Goal: Navigation & Orientation: Find specific page/section

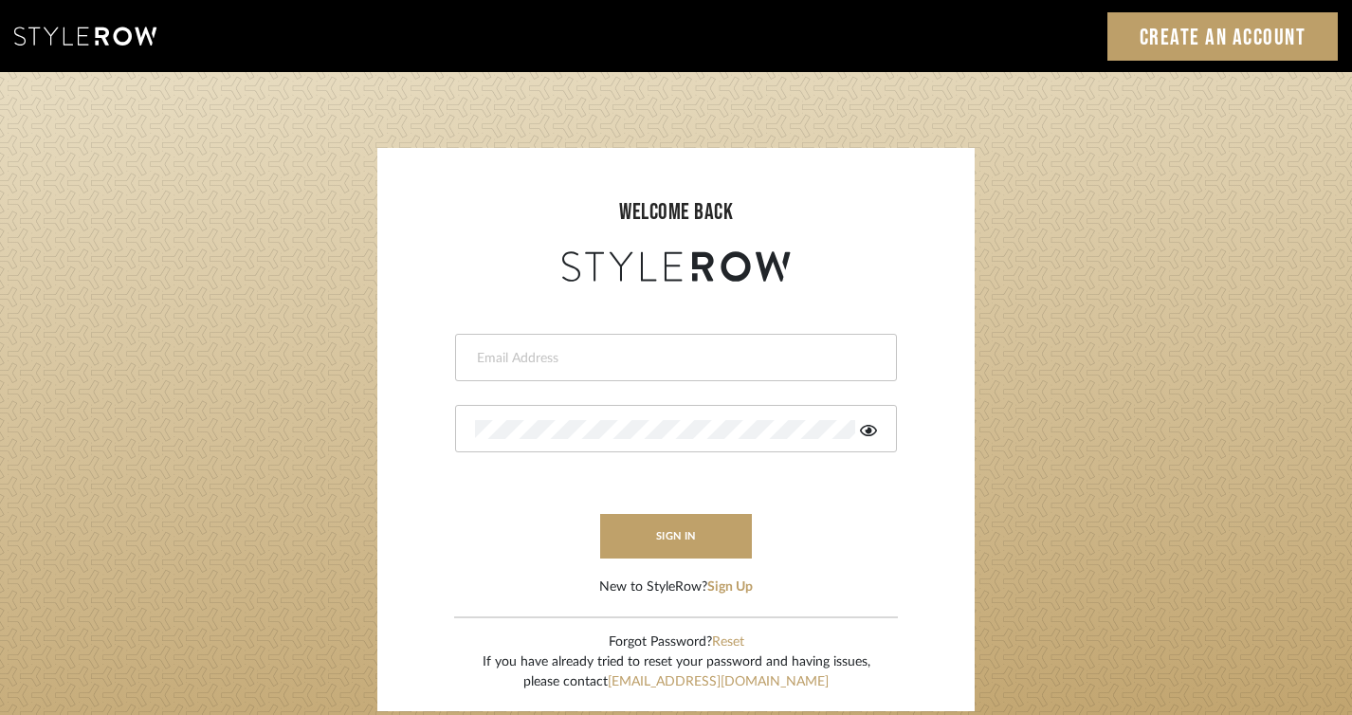
click at [590, 363] on input "email" at bounding box center [673, 358] width 397 height 19
type input "jim@evolvedremodeling.com"
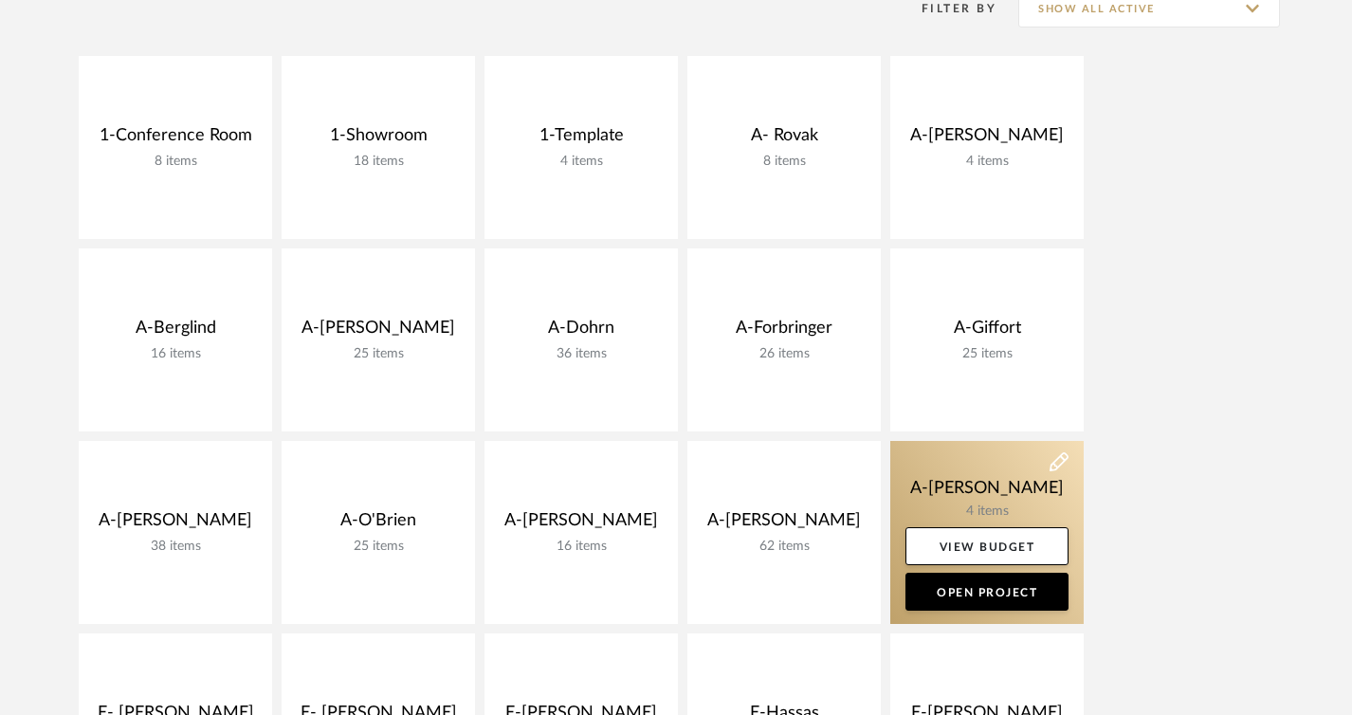
scroll to position [417, 0]
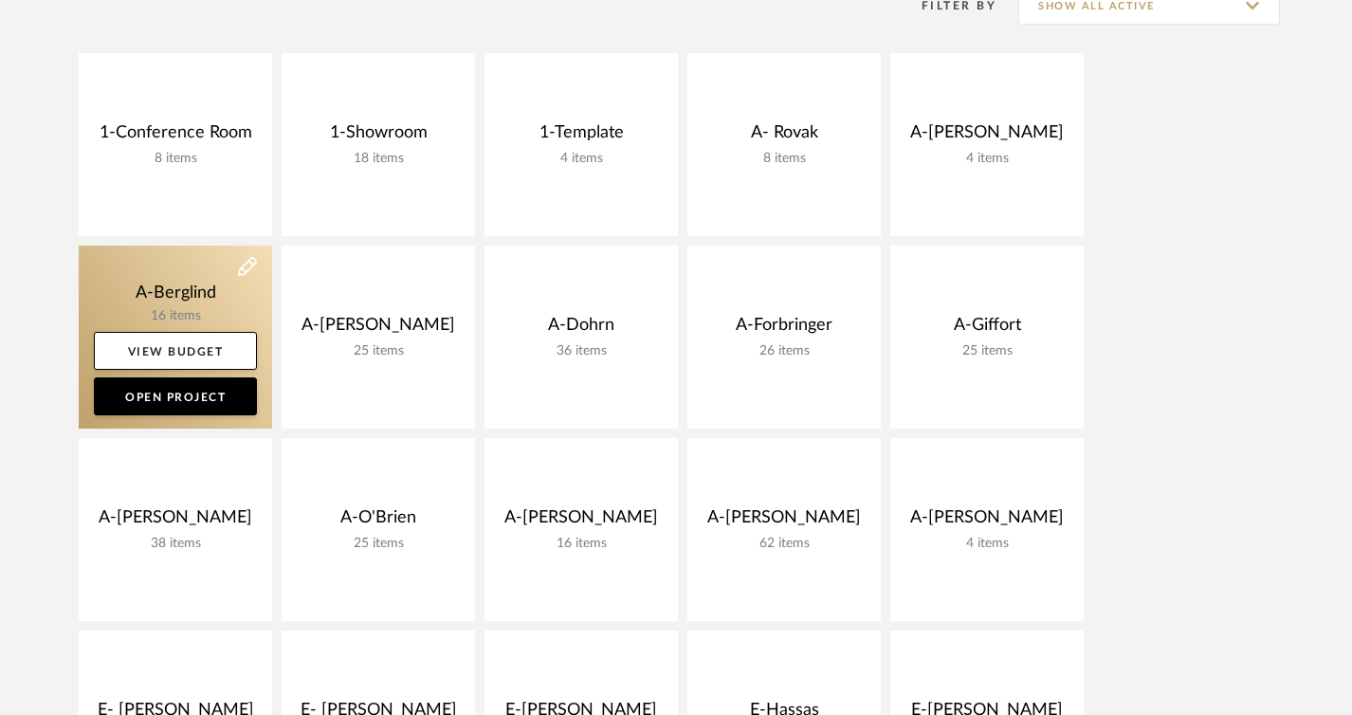
click at [191, 298] on link at bounding box center [175, 337] width 193 height 183
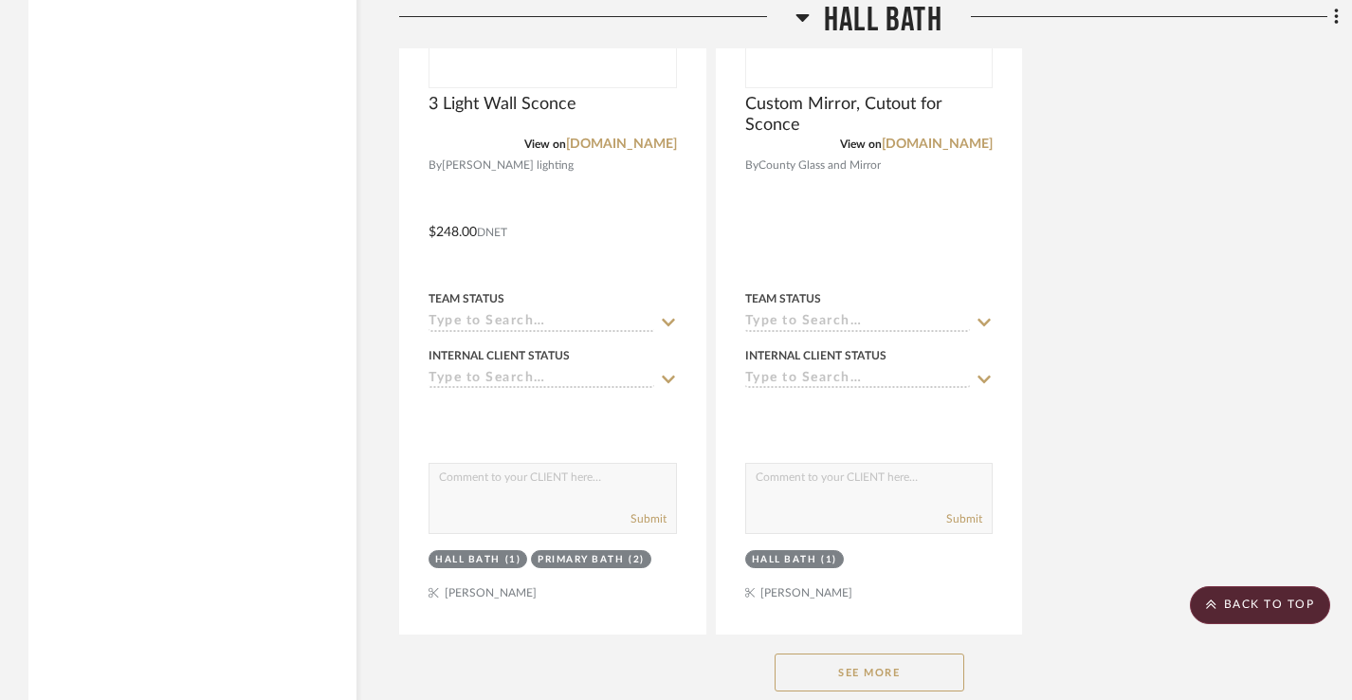
scroll to position [6980, 0]
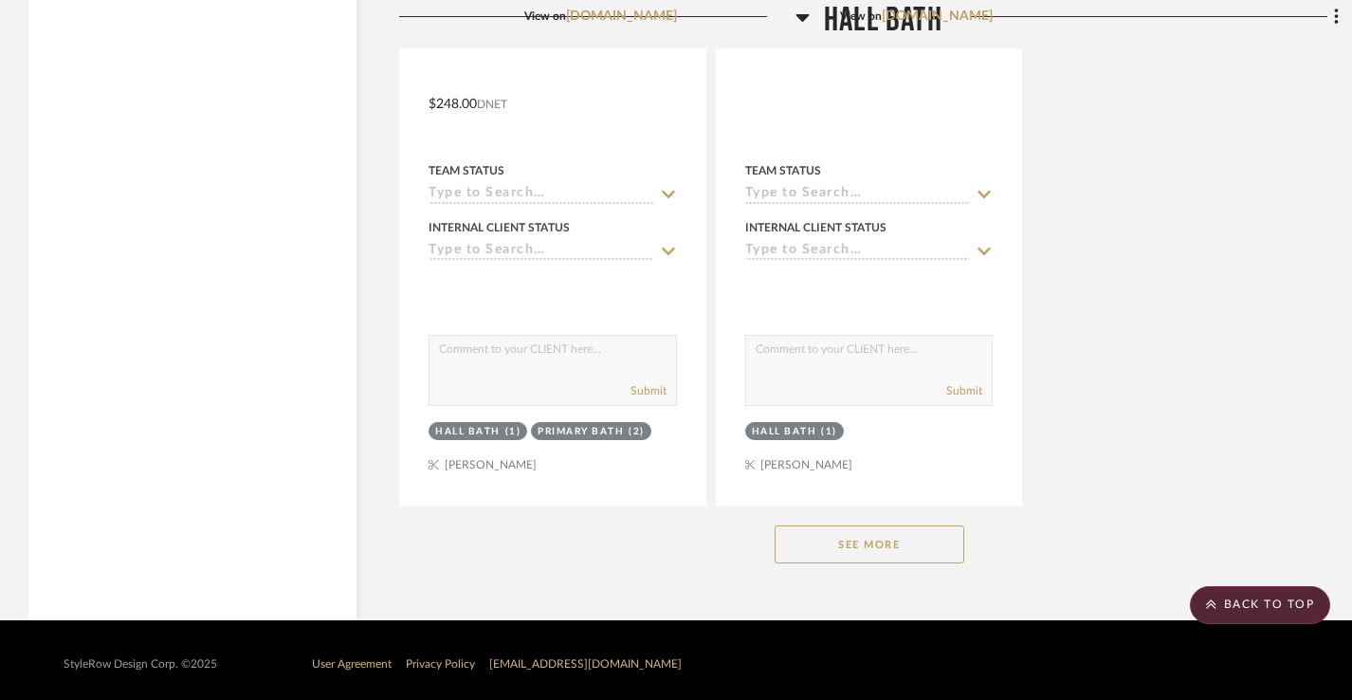
click at [870, 551] on button "See More" at bounding box center [870, 544] width 190 height 38
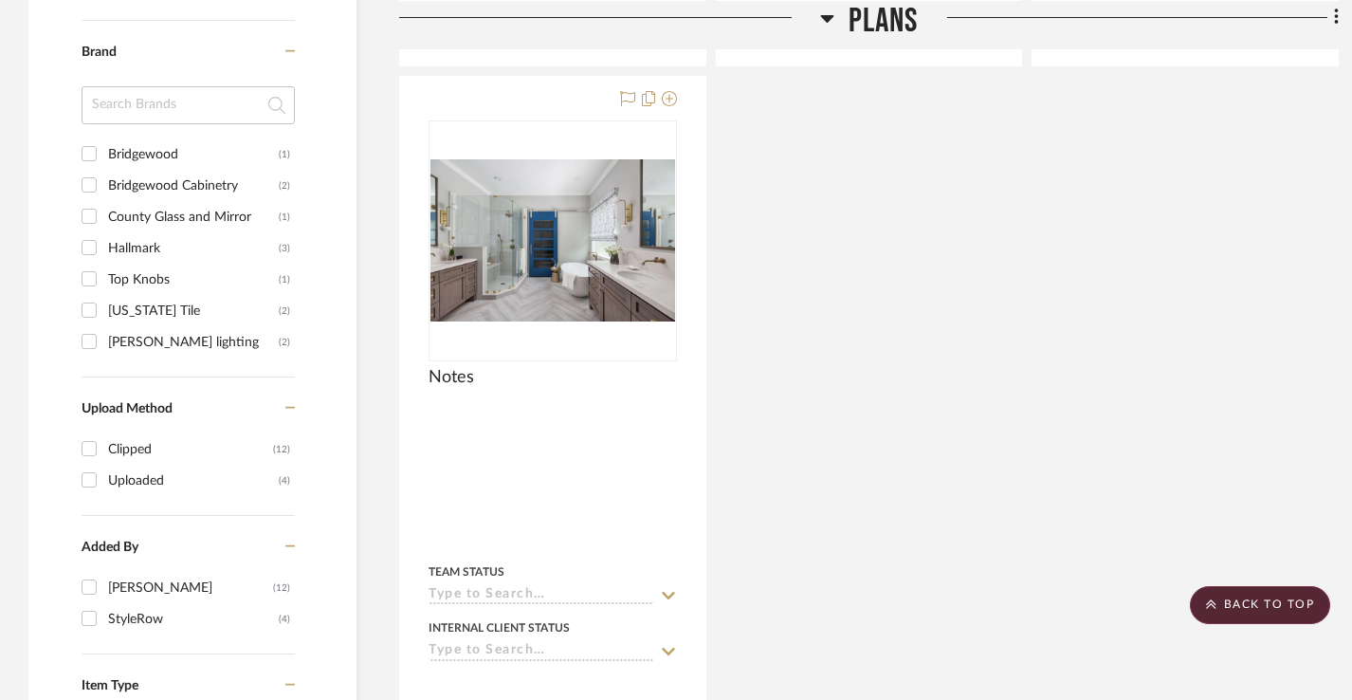
scroll to position [1284, 0]
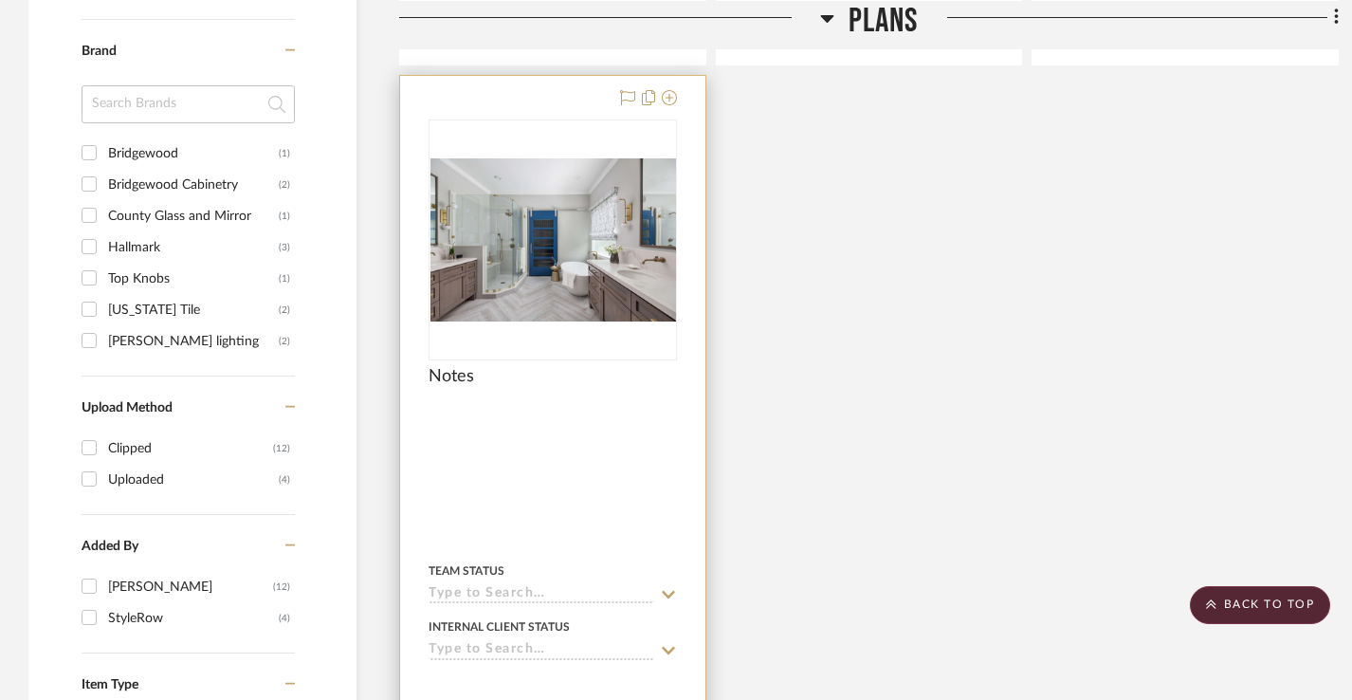
click at [578, 269] on img "0" at bounding box center [554, 239] width 246 height 163
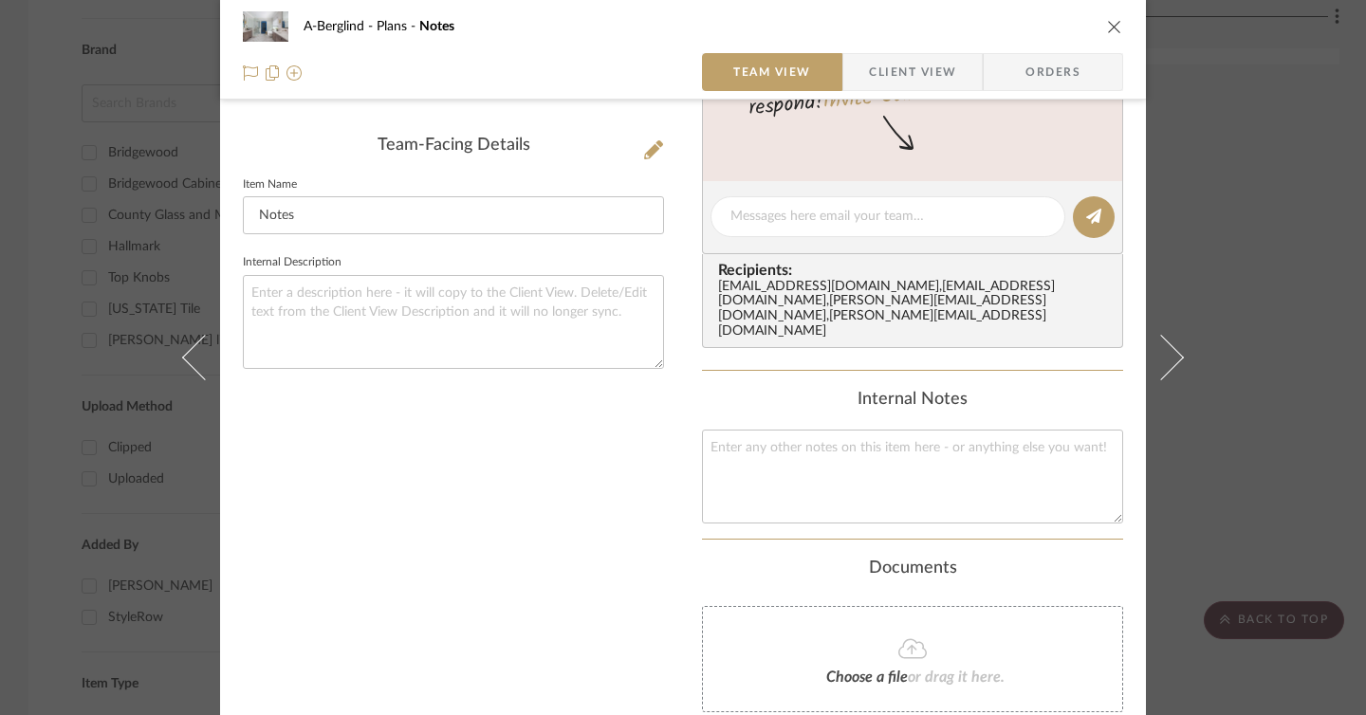
scroll to position [635, 0]
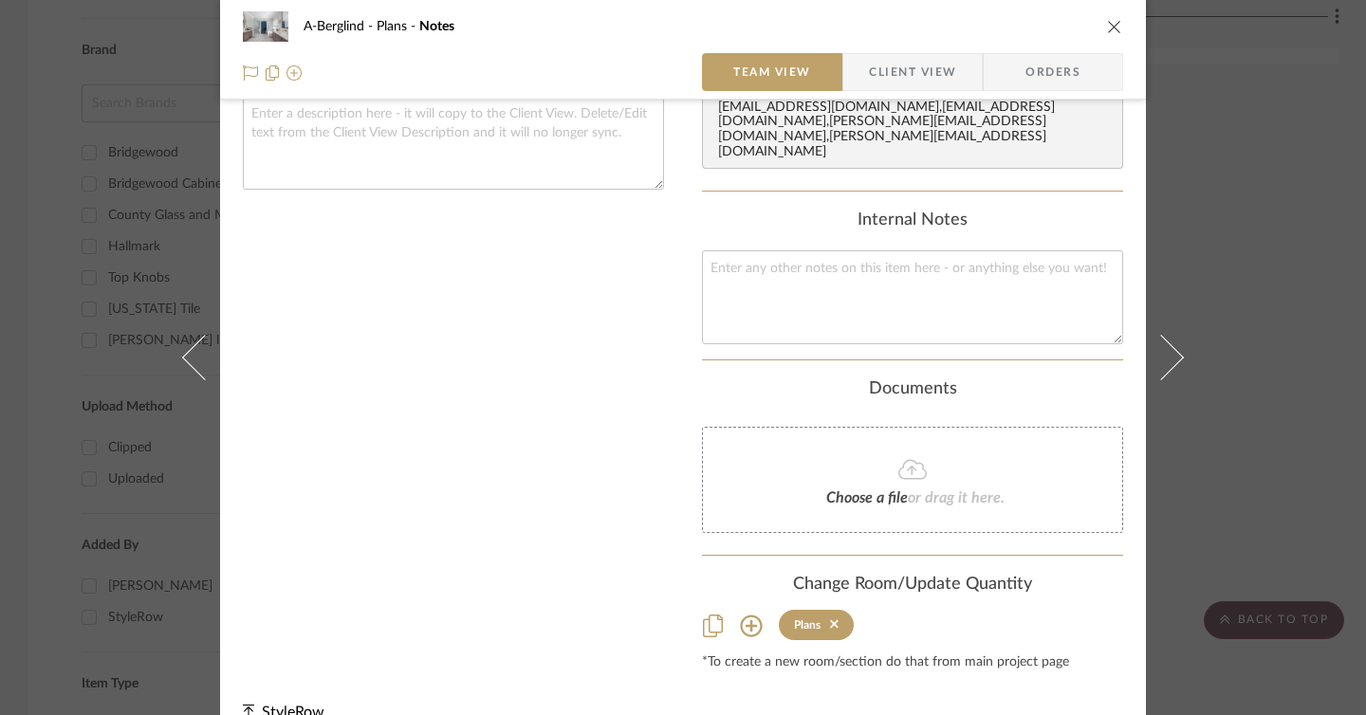
click at [1113, 31] on icon "close" at bounding box center [1114, 26] width 15 height 15
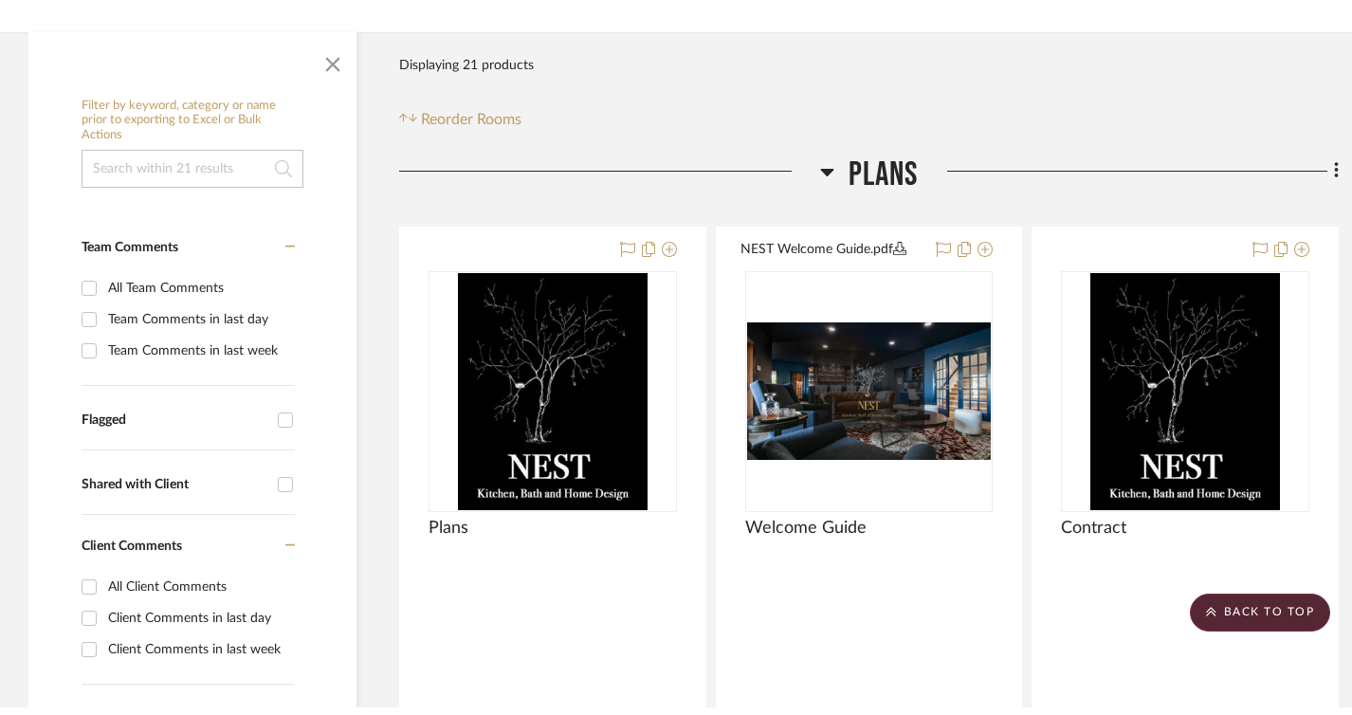
scroll to position [0, 0]
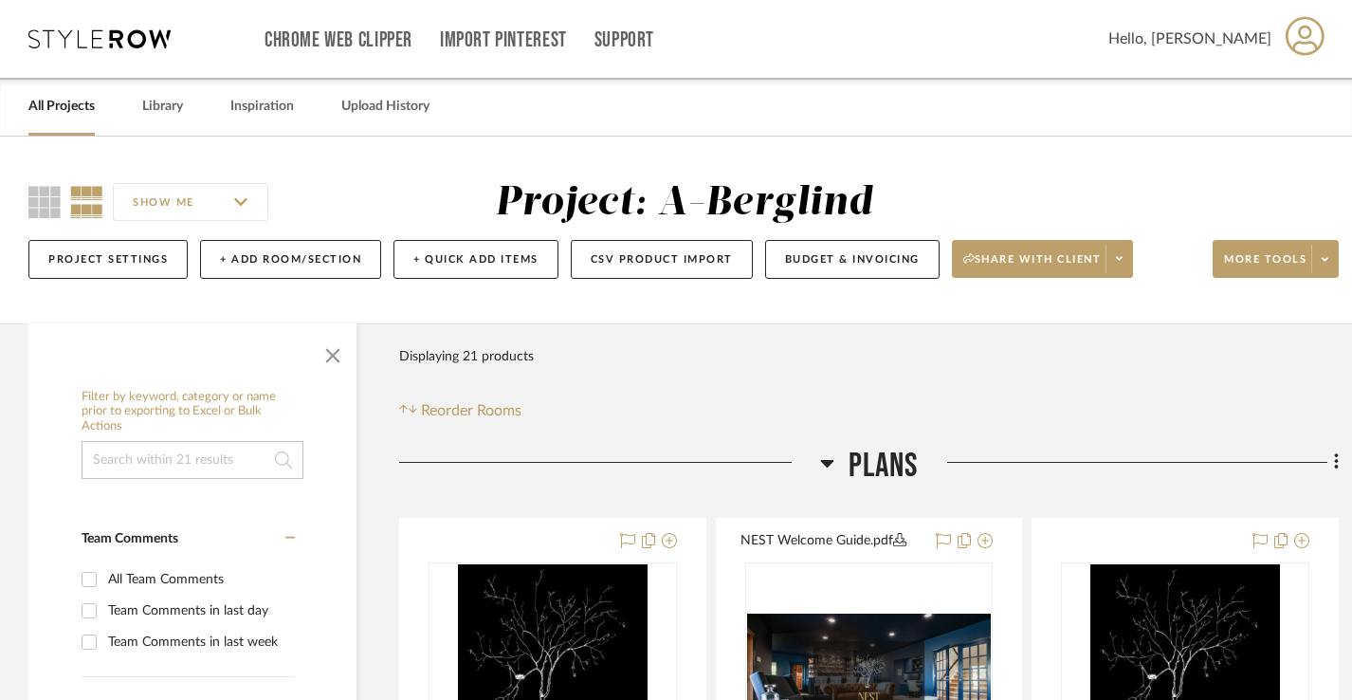
click at [69, 107] on link "All Projects" at bounding box center [61, 107] width 66 height 26
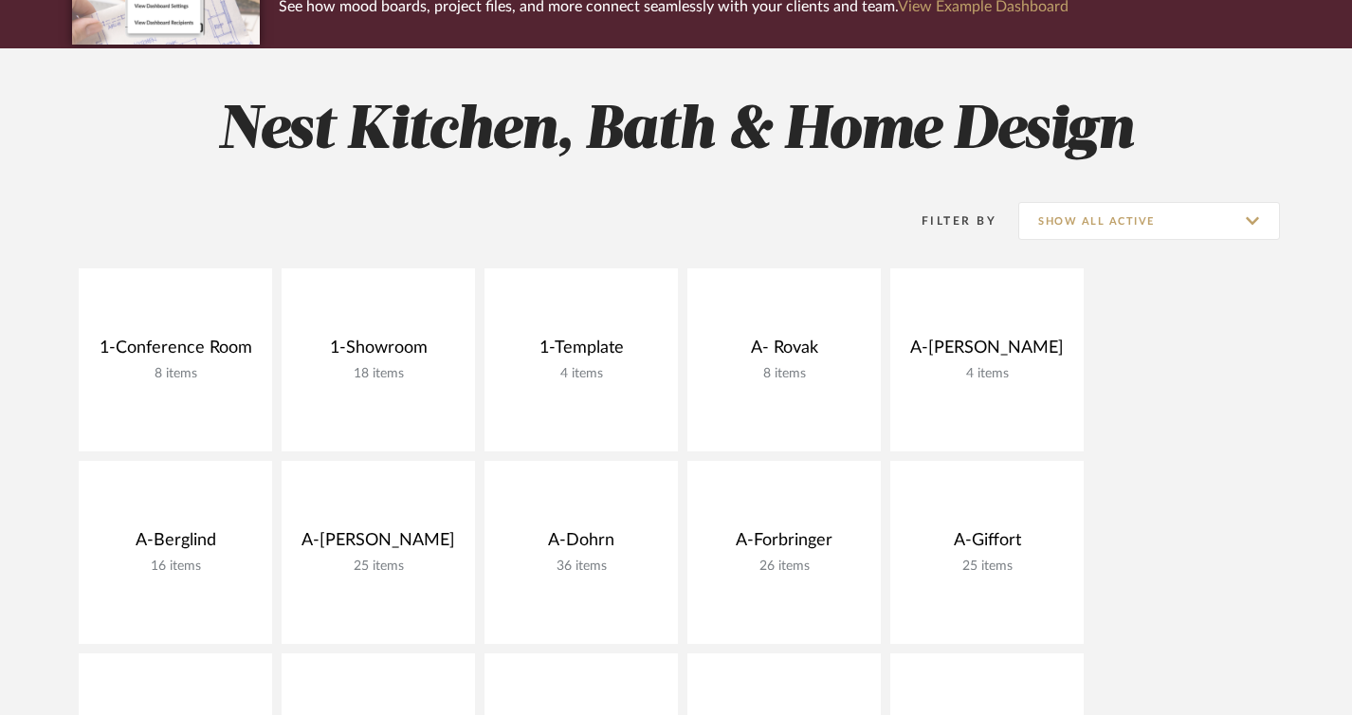
scroll to position [432, 0]
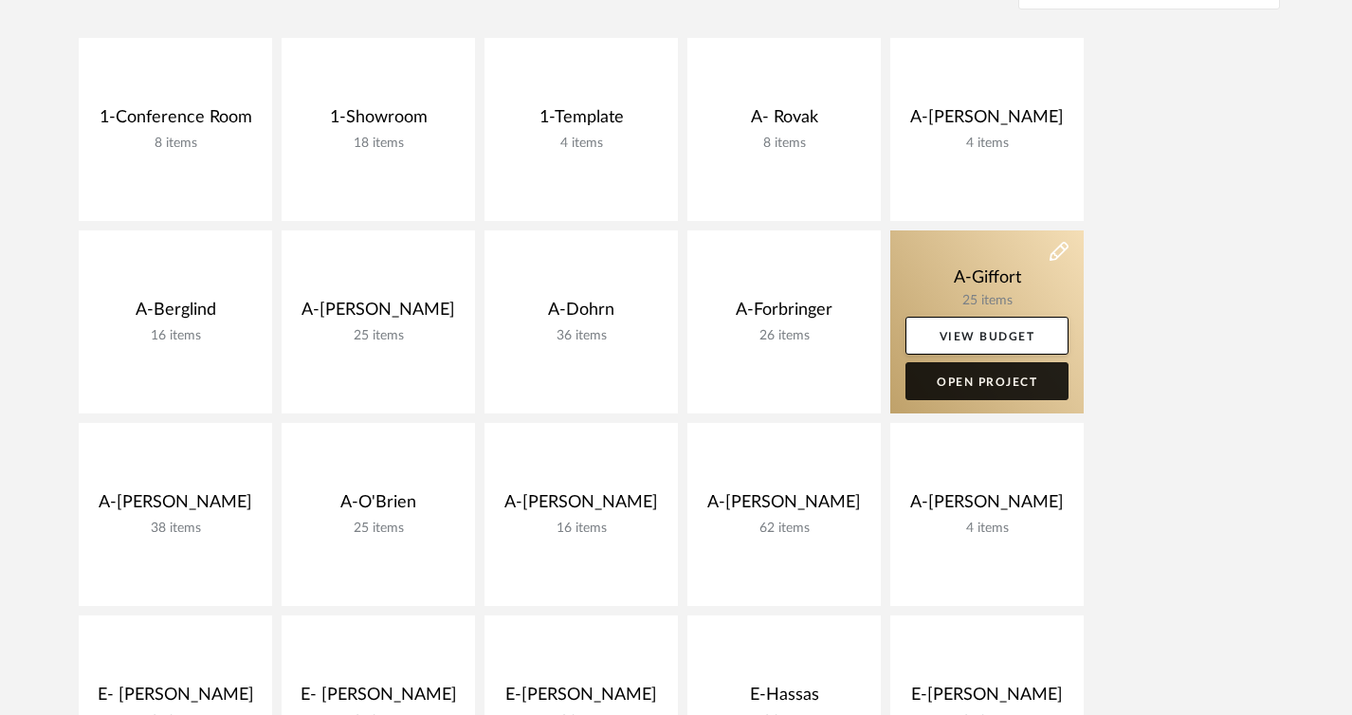
click at [979, 370] on link "Open Project" at bounding box center [987, 381] width 163 height 38
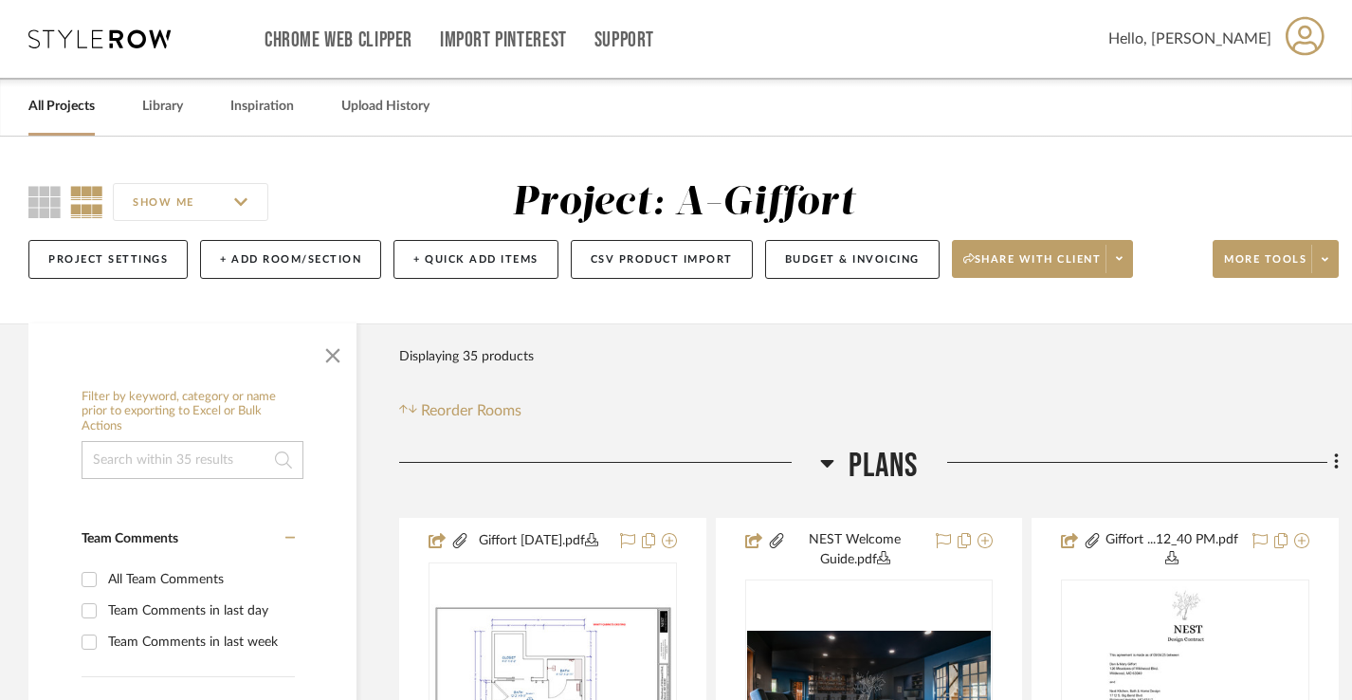
click at [71, 99] on link "All Projects" at bounding box center [61, 107] width 66 height 26
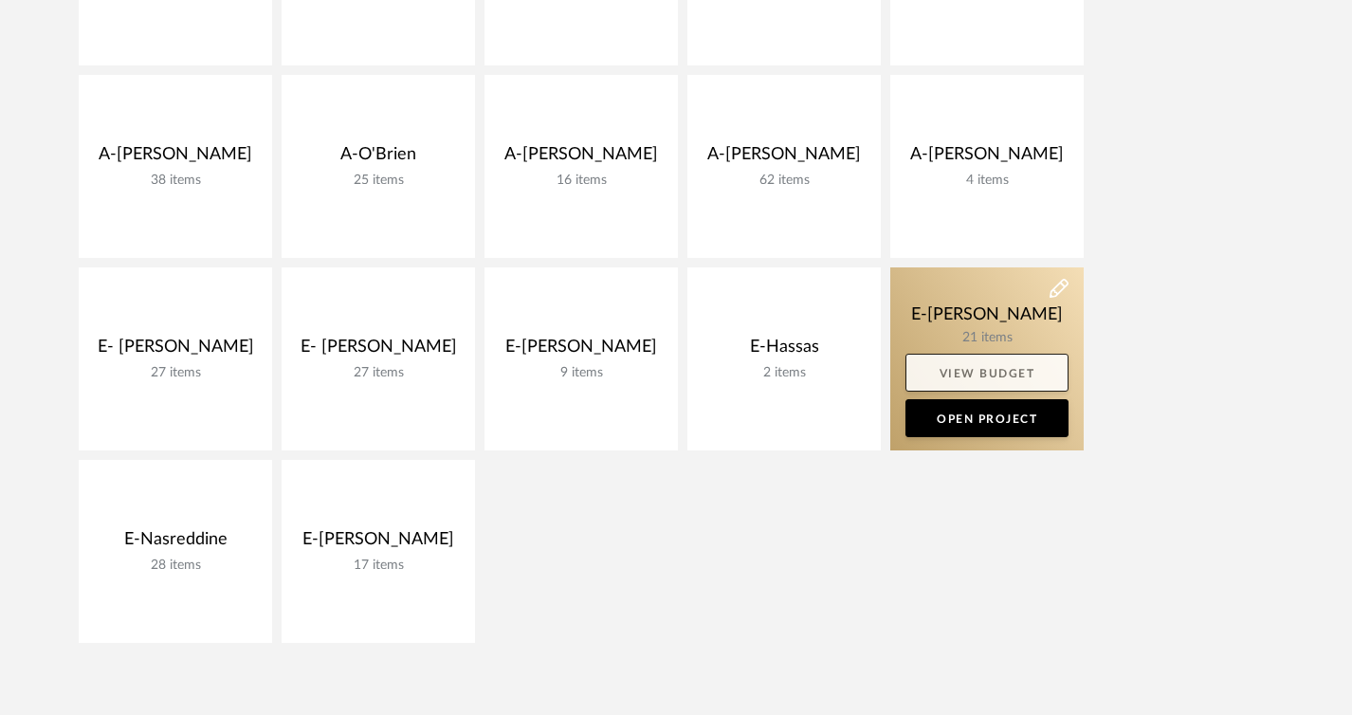
scroll to position [578, 0]
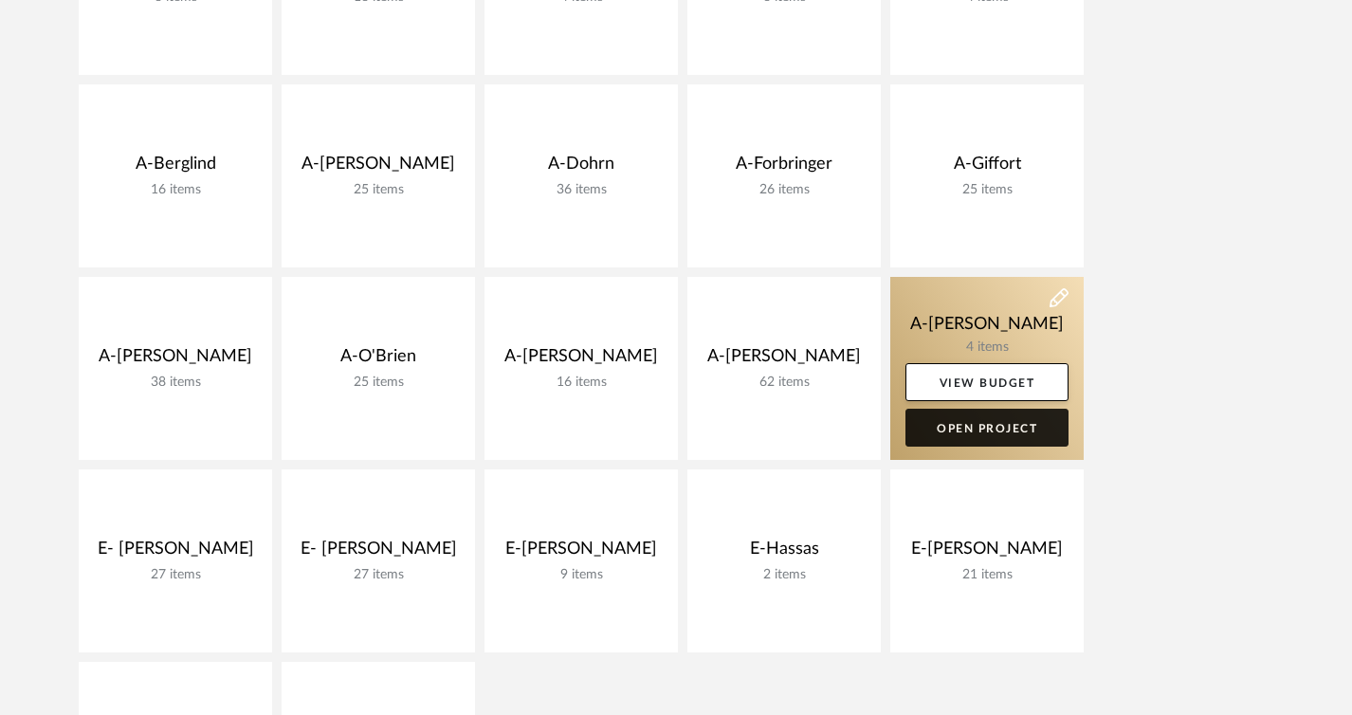
click at [998, 424] on link "Open Project" at bounding box center [987, 428] width 163 height 38
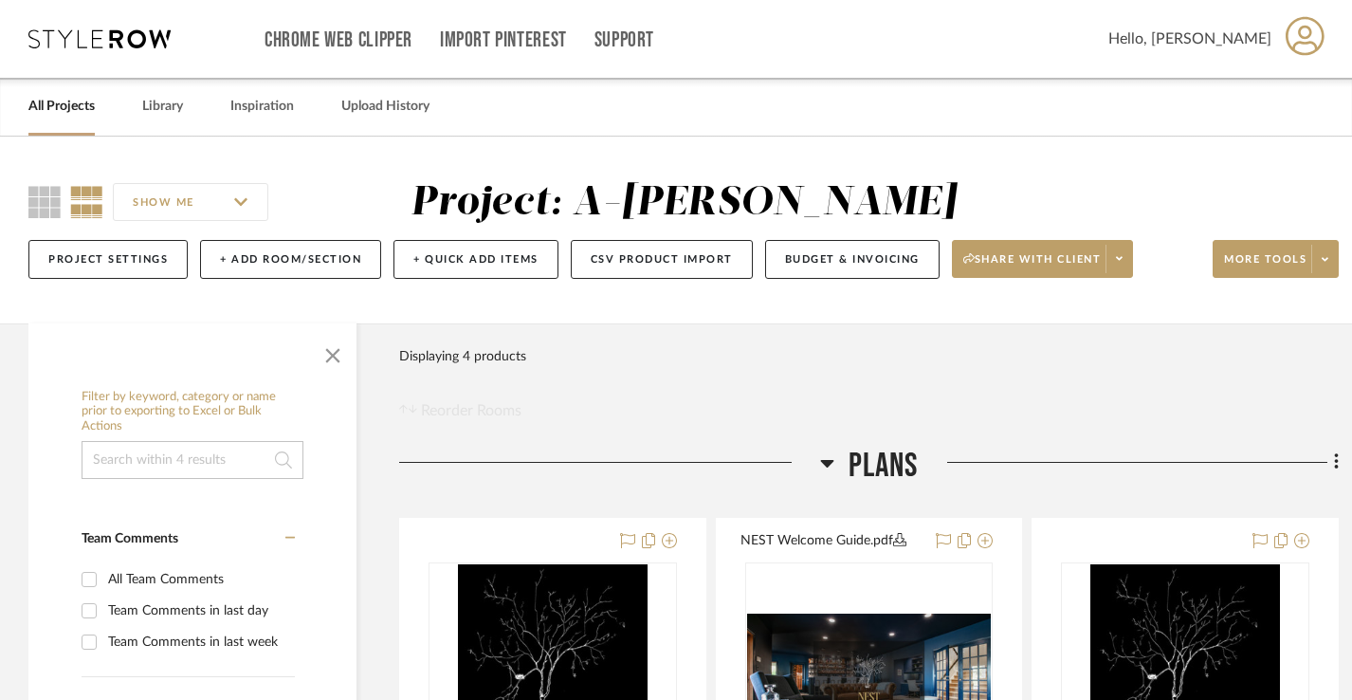
click at [40, 115] on link "All Projects" at bounding box center [61, 107] width 66 height 26
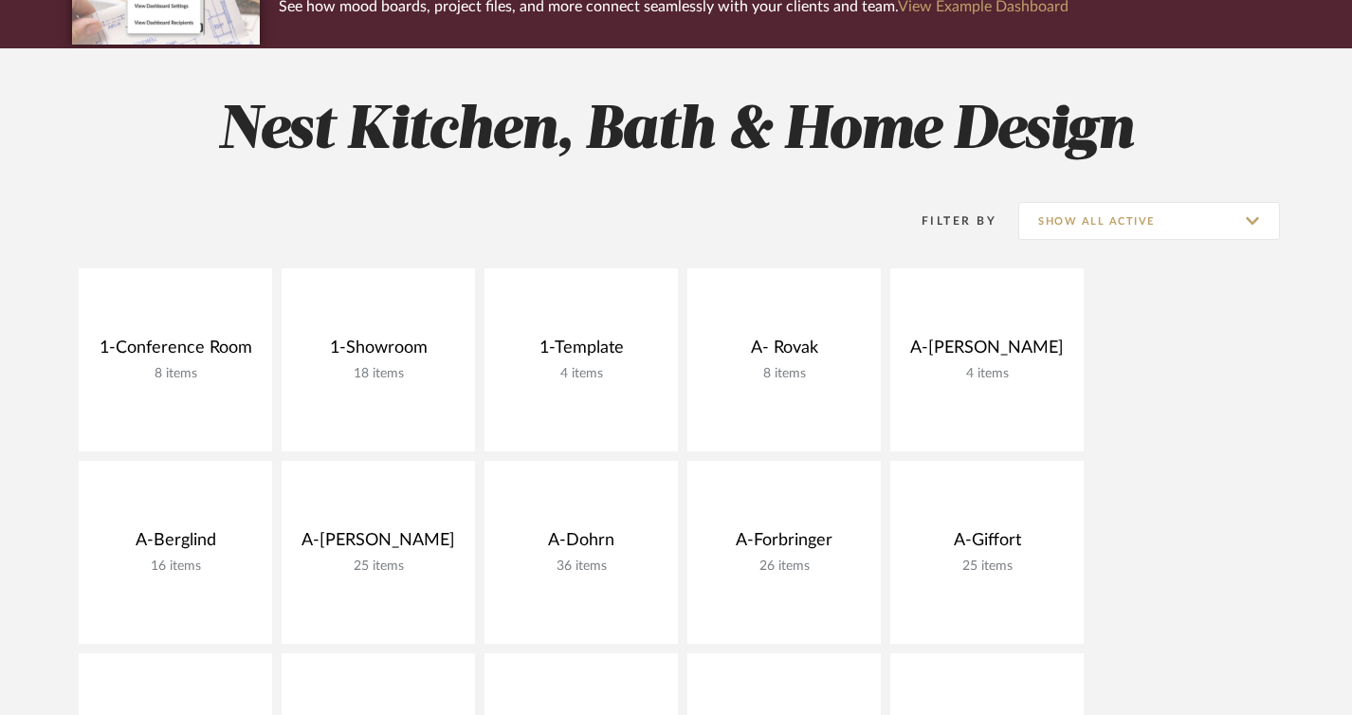
scroll to position [477, 0]
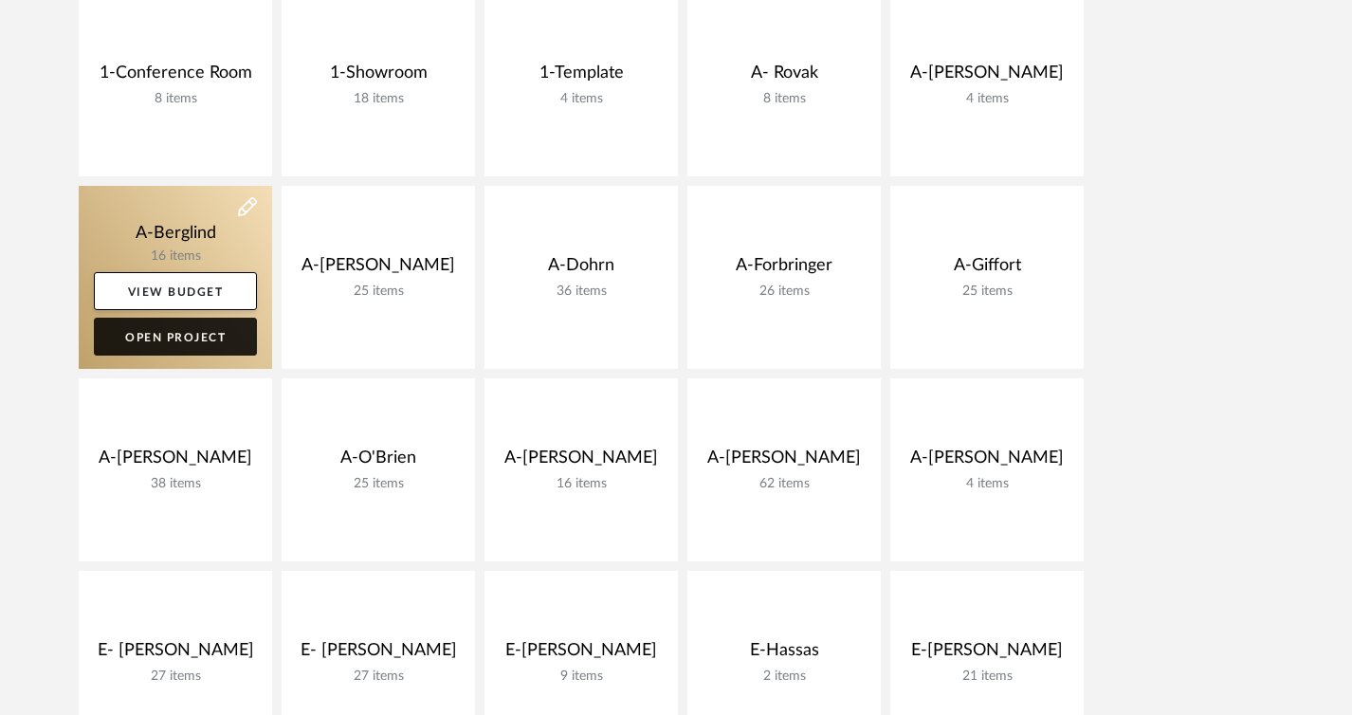
click at [189, 331] on link "Open Project" at bounding box center [175, 337] width 163 height 38
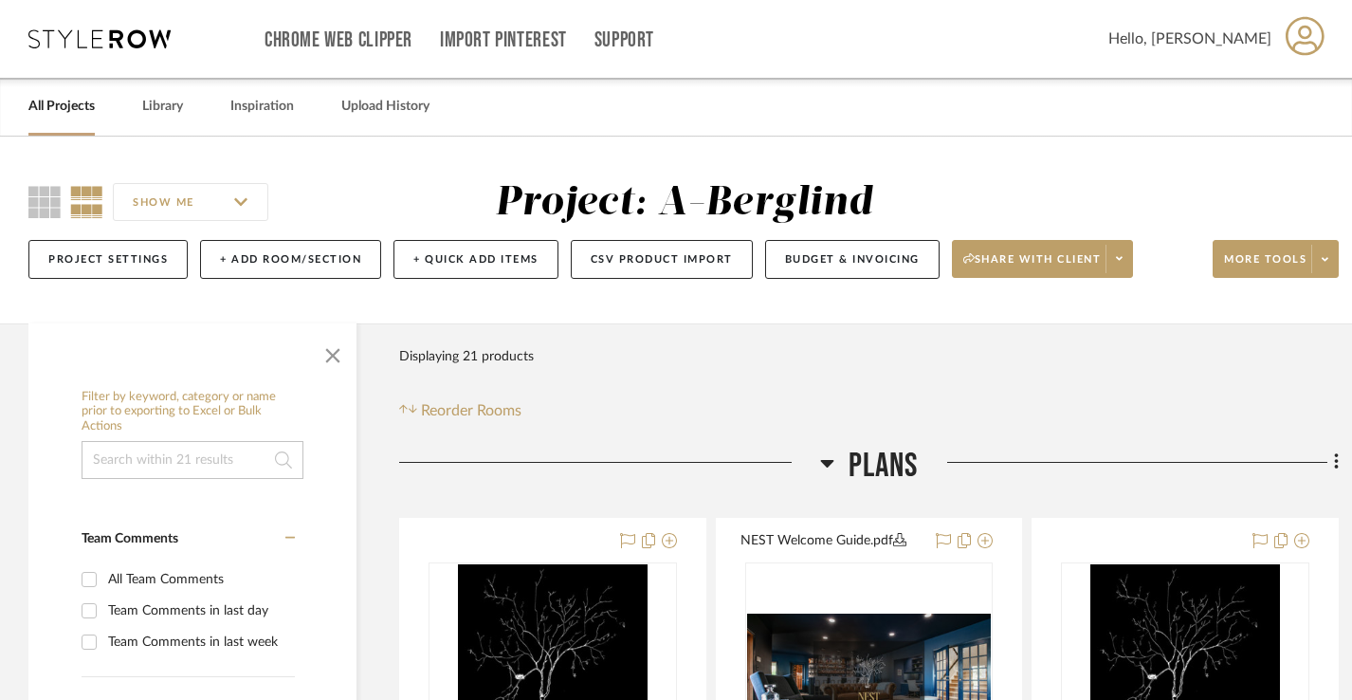
click at [76, 109] on link "All Projects" at bounding box center [61, 107] width 66 height 26
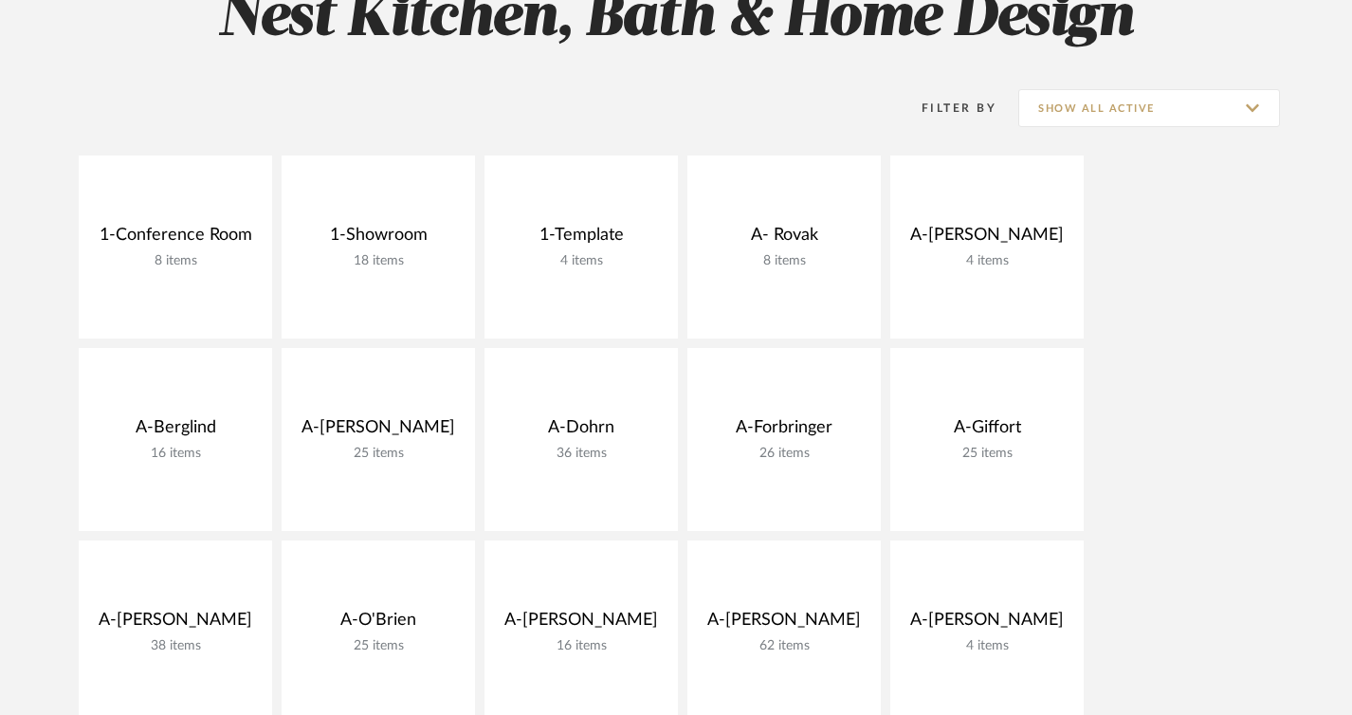
scroll to position [339, 0]
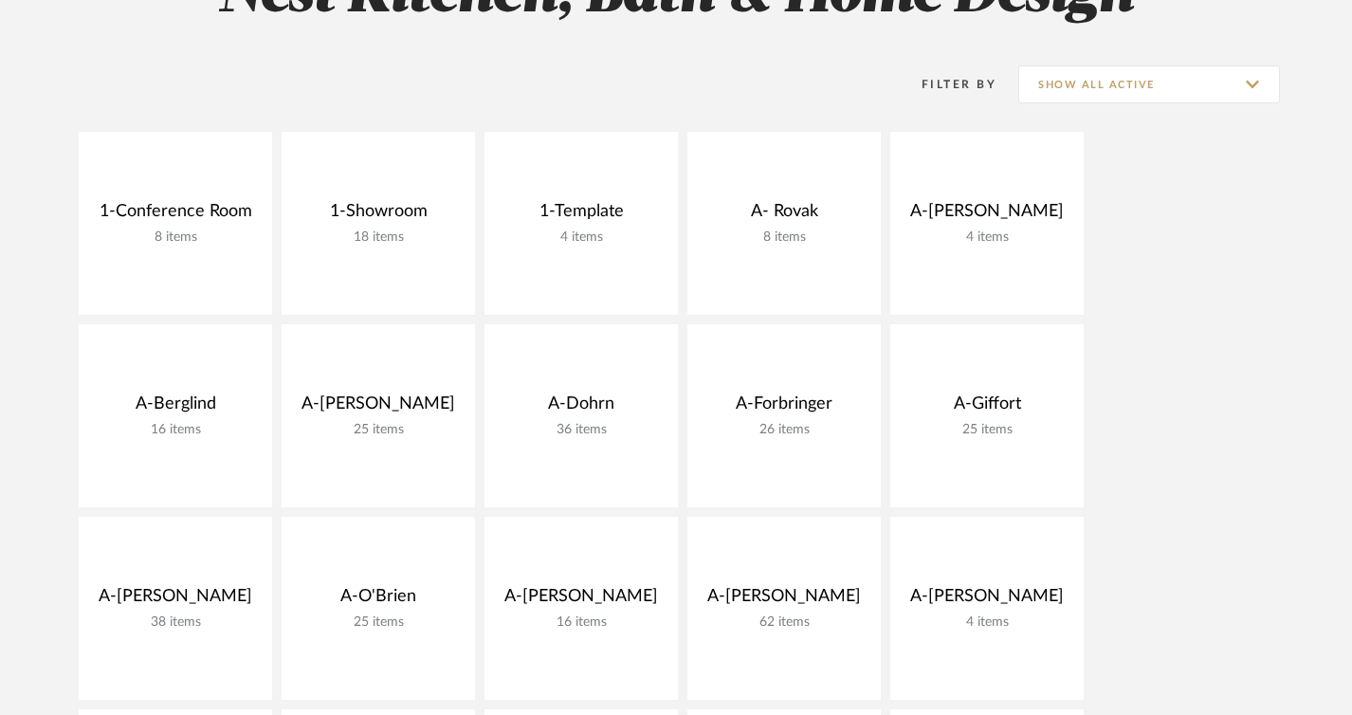
click at [1279, 608] on div "1-Conference Room 8 items View Budget Open Project 1-Showroom 18 items View Bud…" at bounding box center [676, 613] width 1352 height 963
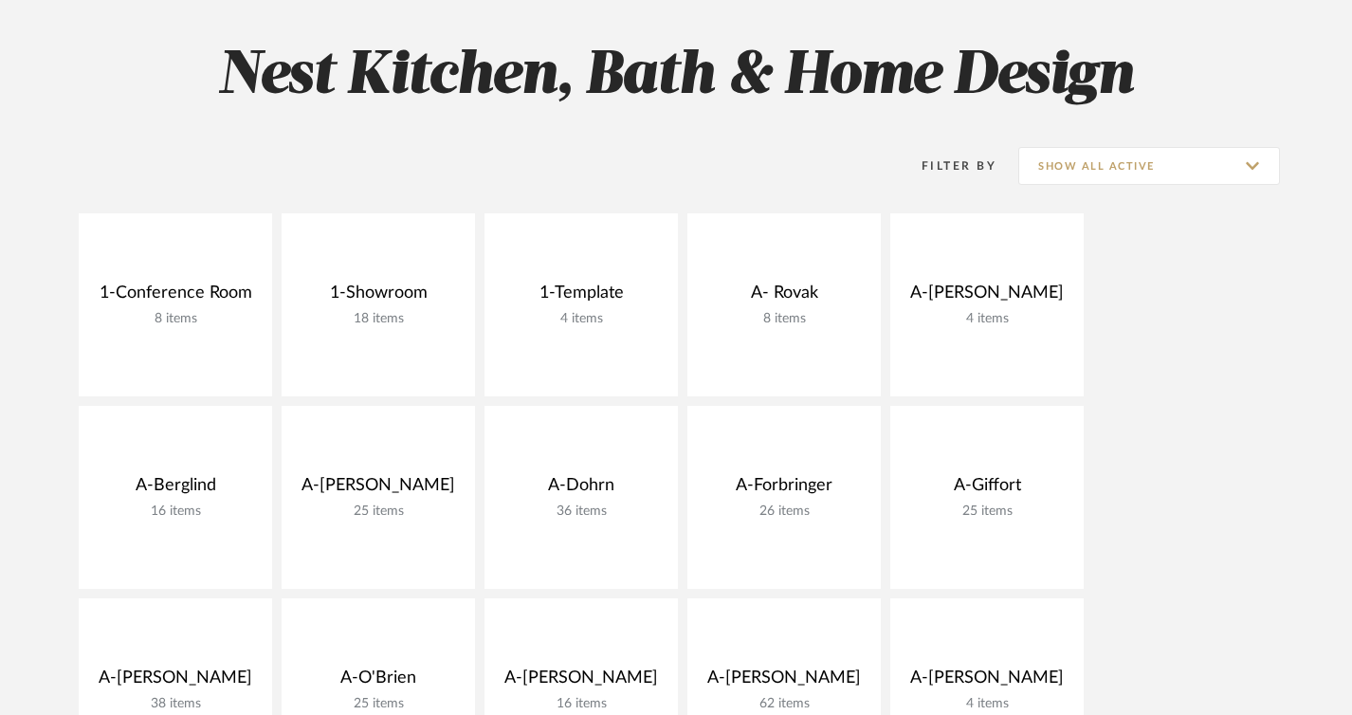
scroll to position [0, 0]
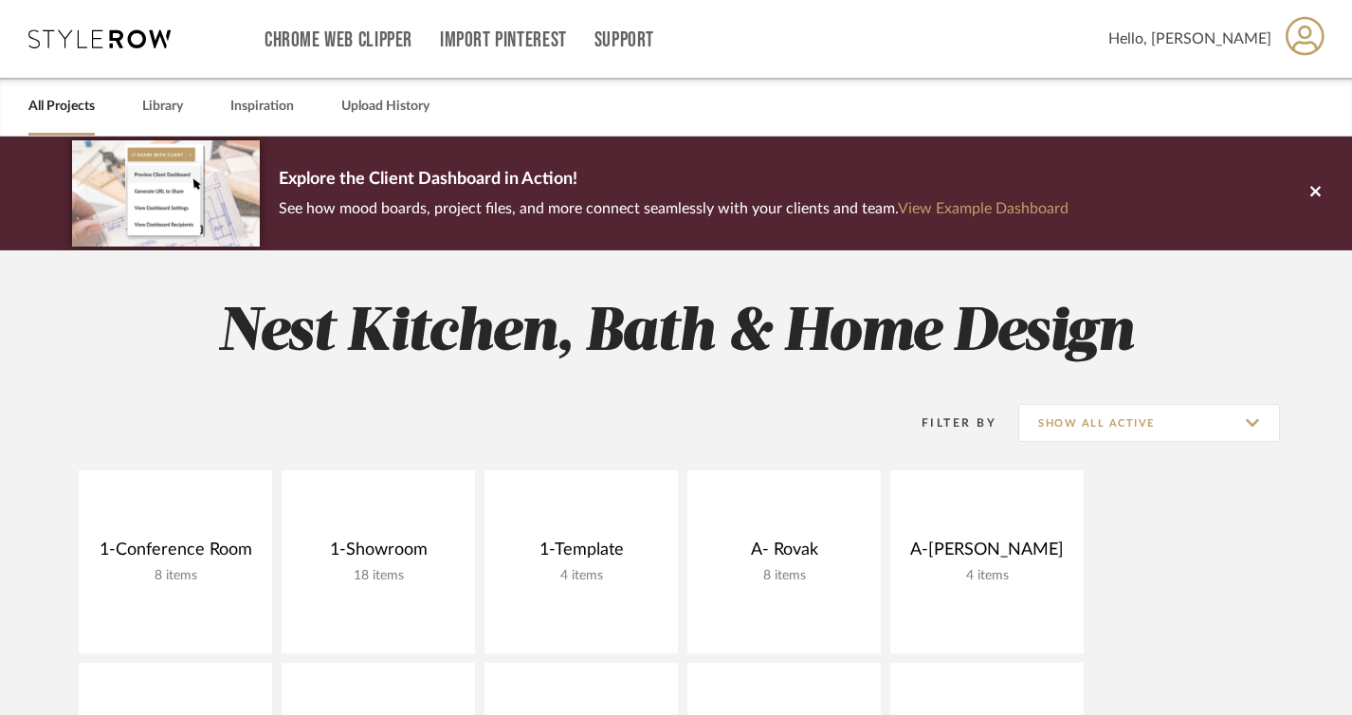
click at [1255, 47] on span "Hello, [PERSON_NAME]" at bounding box center [1190, 39] width 163 height 23
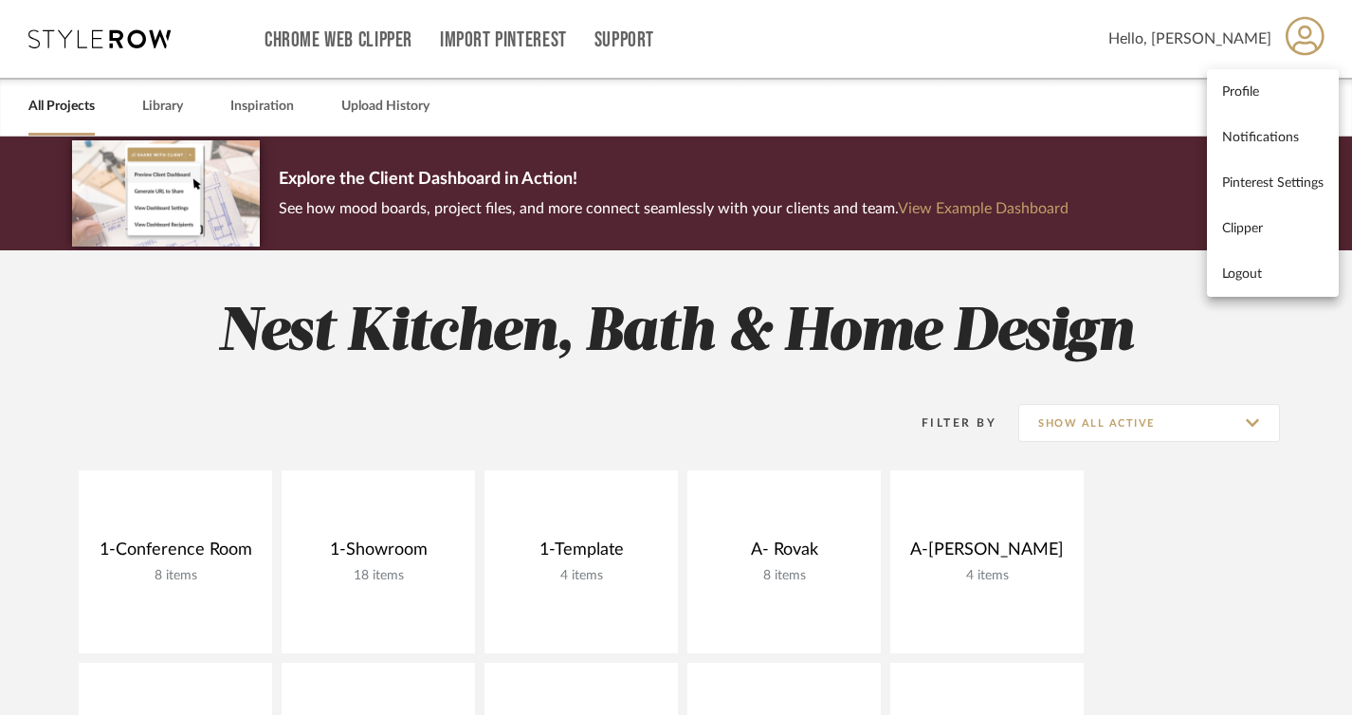
click at [964, 45] on div at bounding box center [676, 357] width 1352 height 715
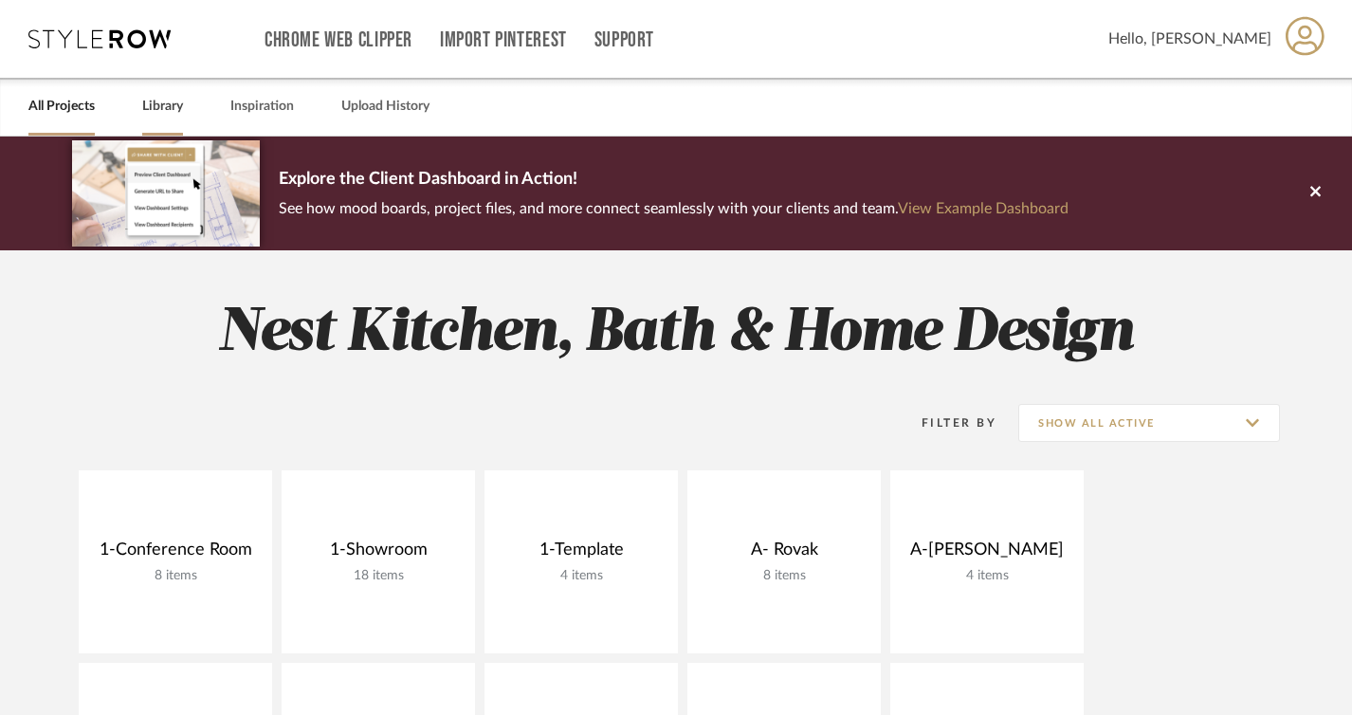
click at [153, 113] on link "Library" at bounding box center [162, 107] width 41 height 26
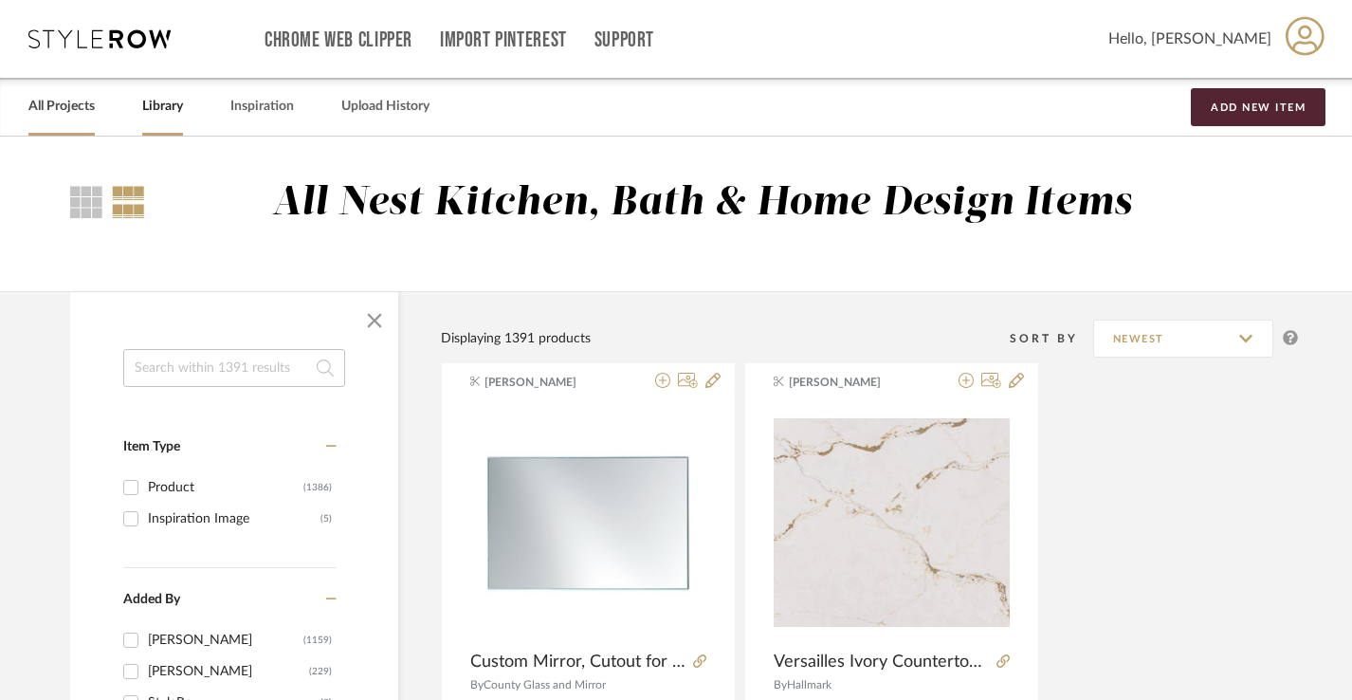
click at [52, 105] on link "All Projects" at bounding box center [61, 107] width 66 height 26
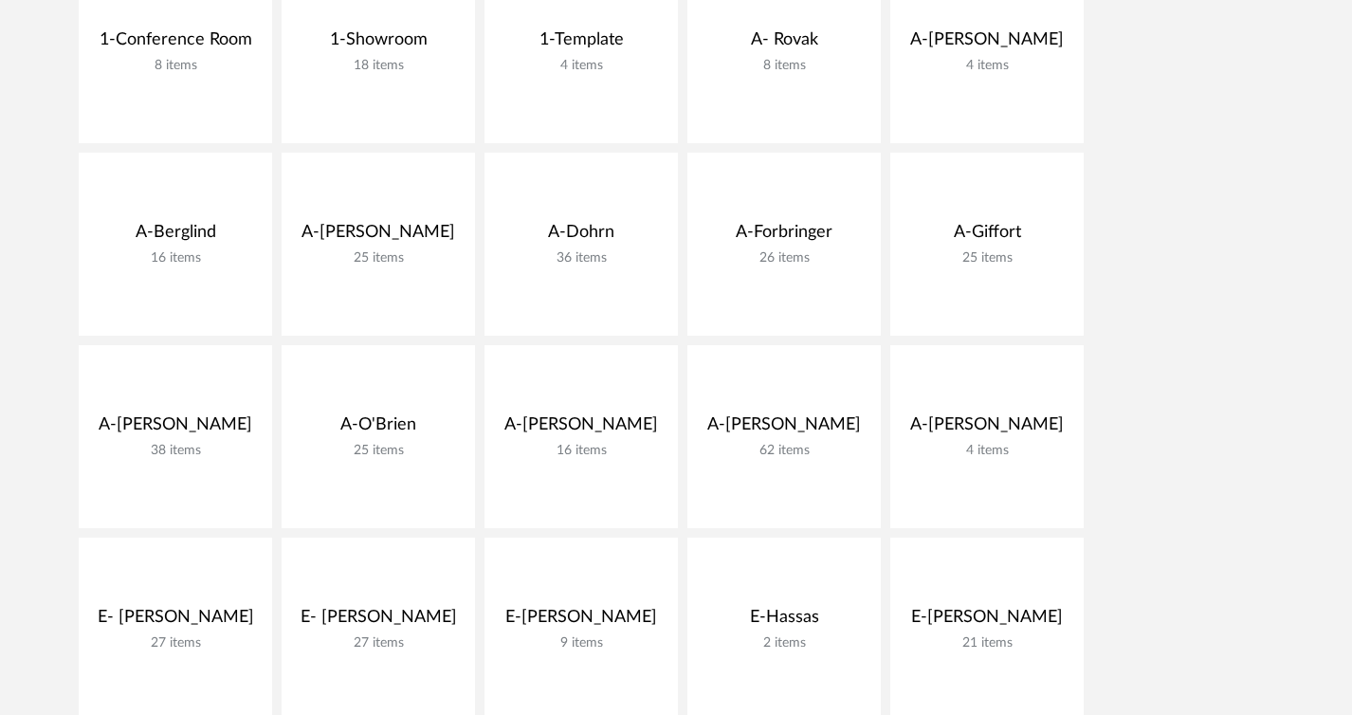
scroll to position [583, 0]
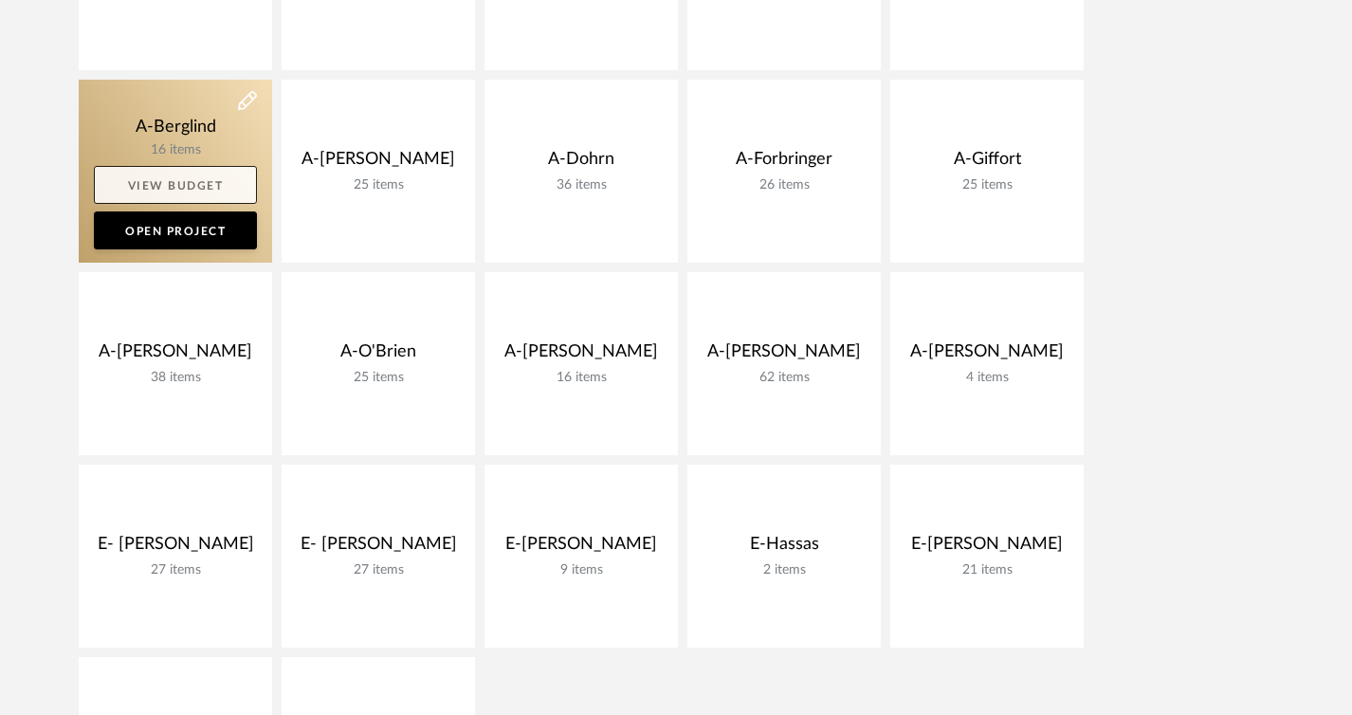
click at [189, 176] on link "View Budget" at bounding box center [175, 185] width 163 height 38
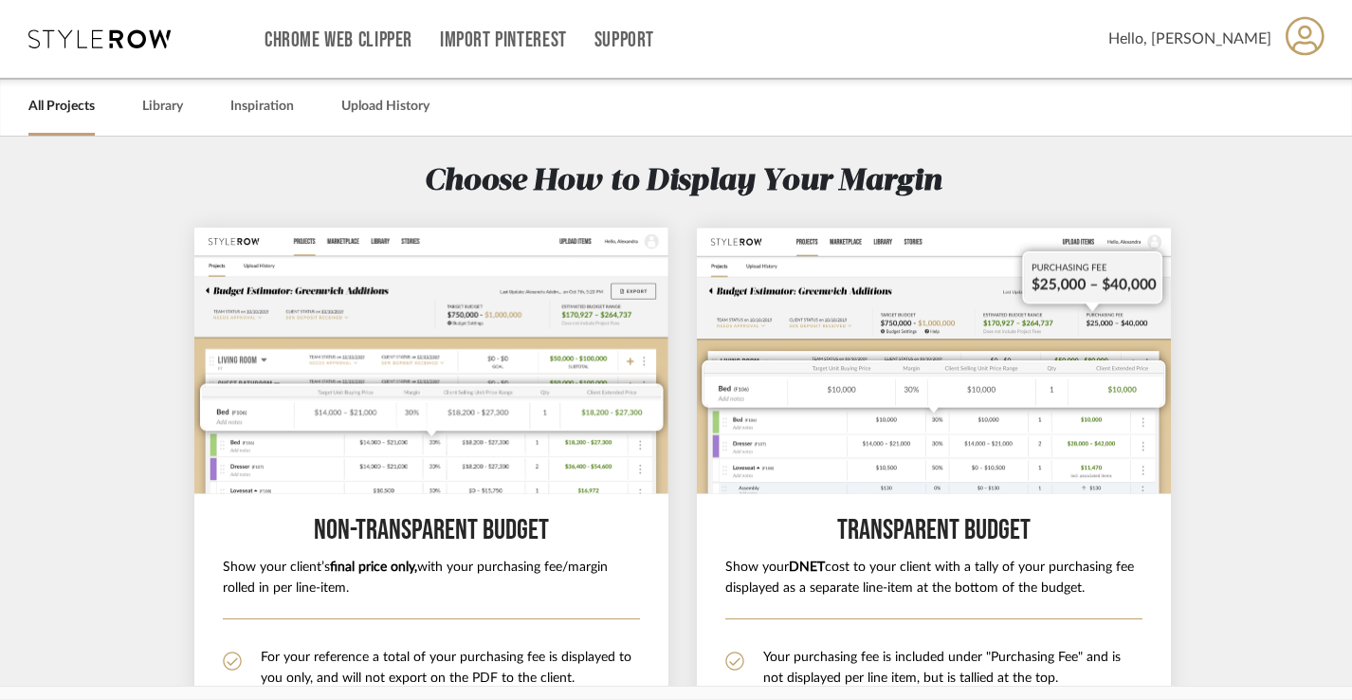
click at [55, 118] on link "All Projects" at bounding box center [61, 107] width 66 height 26
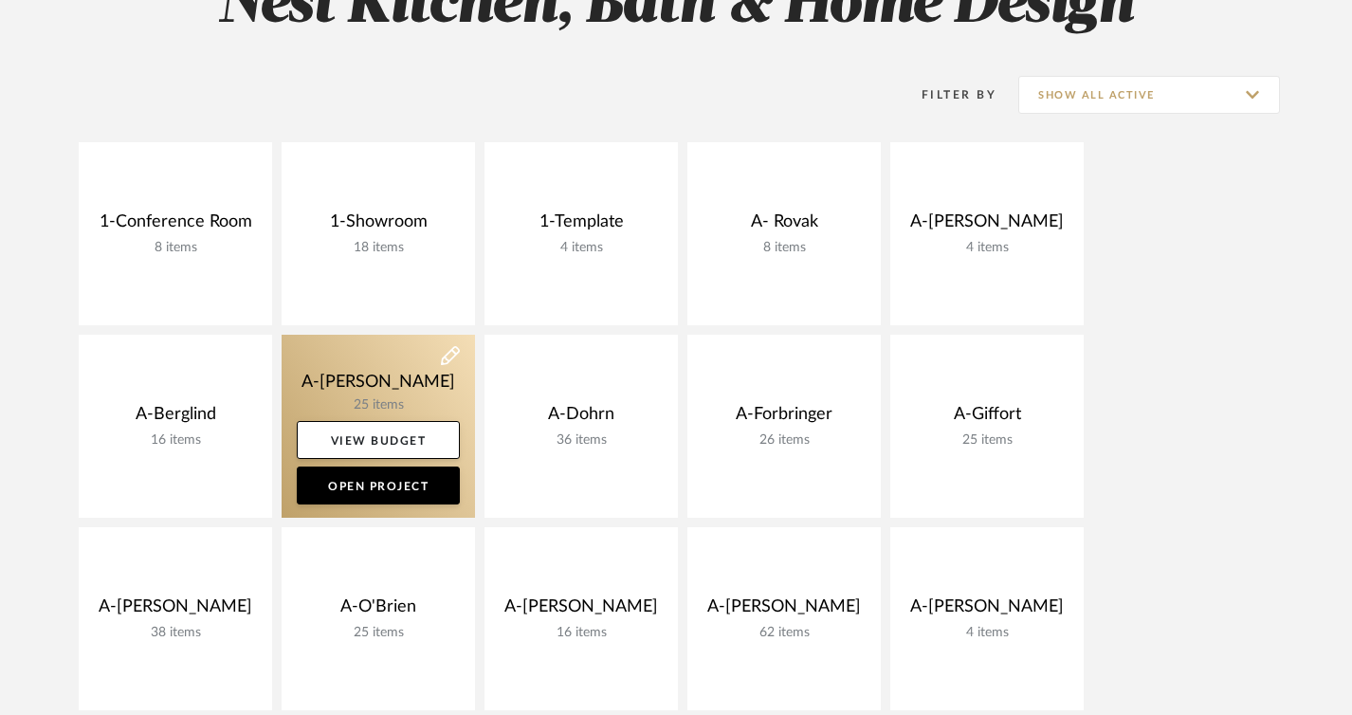
scroll to position [361, 0]
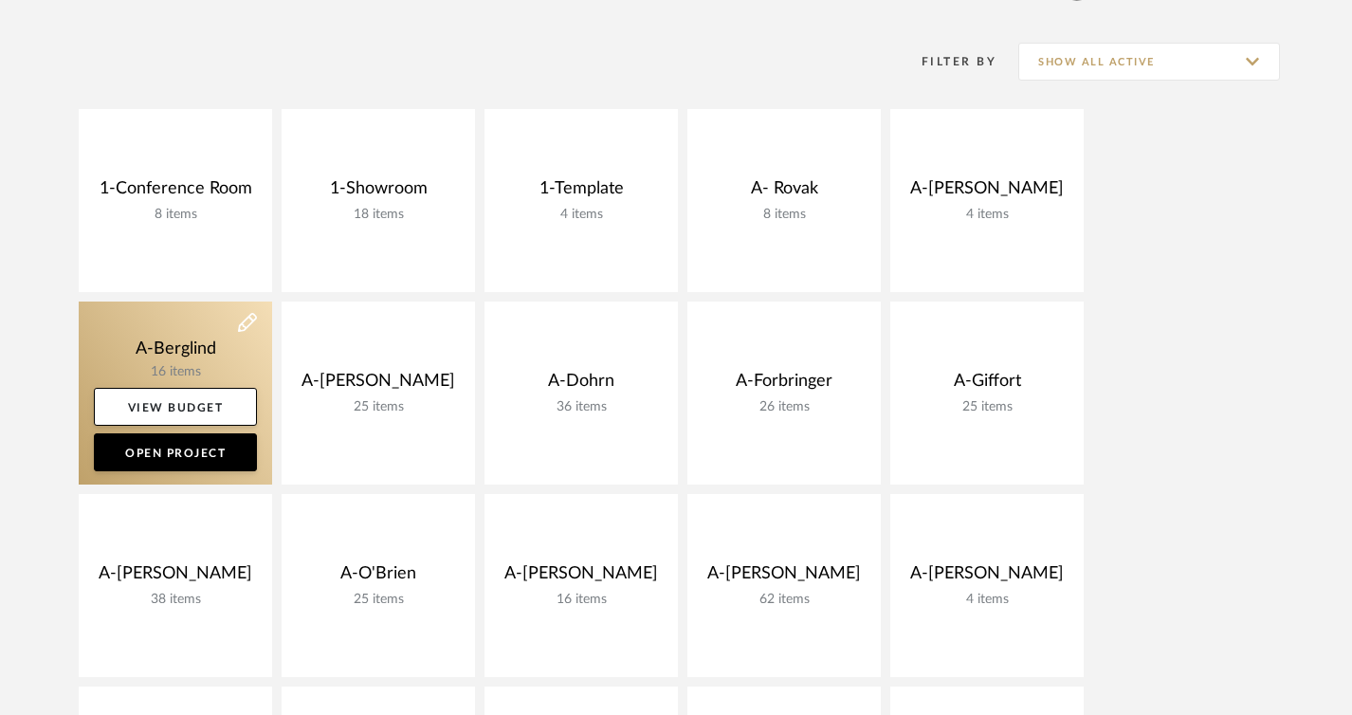
click at [202, 349] on link at bounding box center [175, 393] width 193 height 183
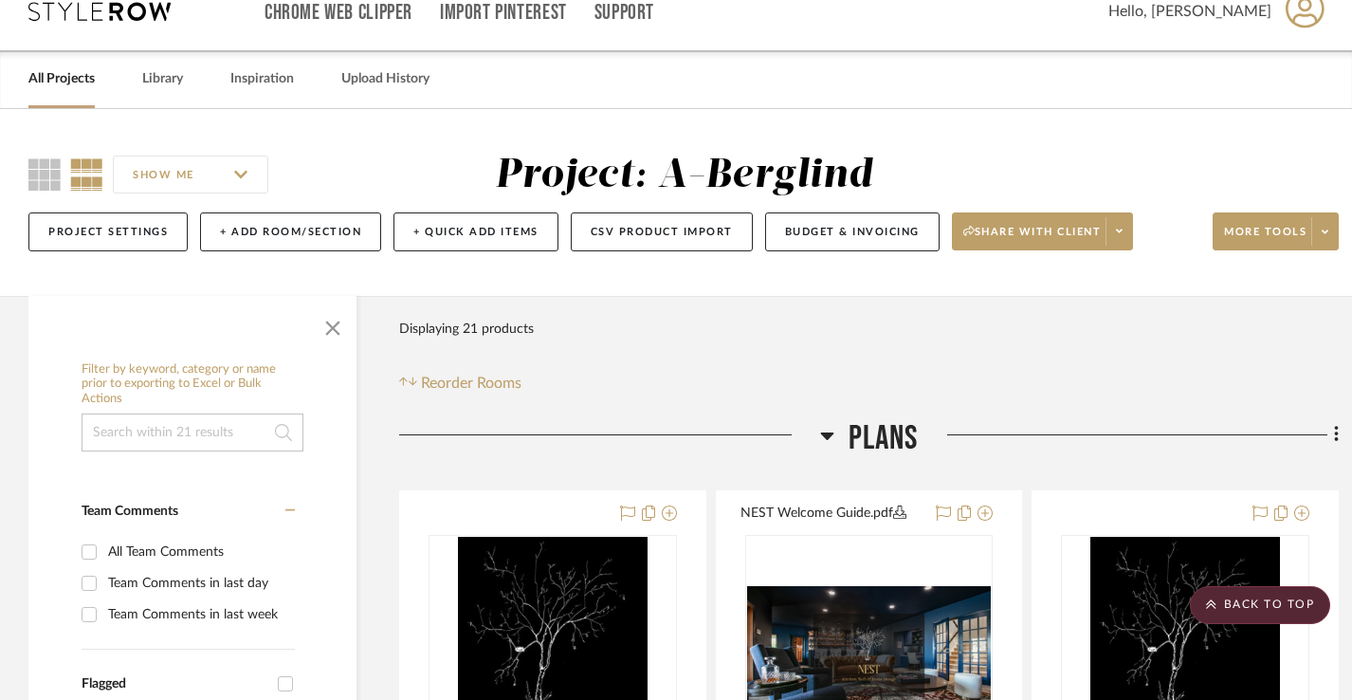
scroll to position [21, 0]
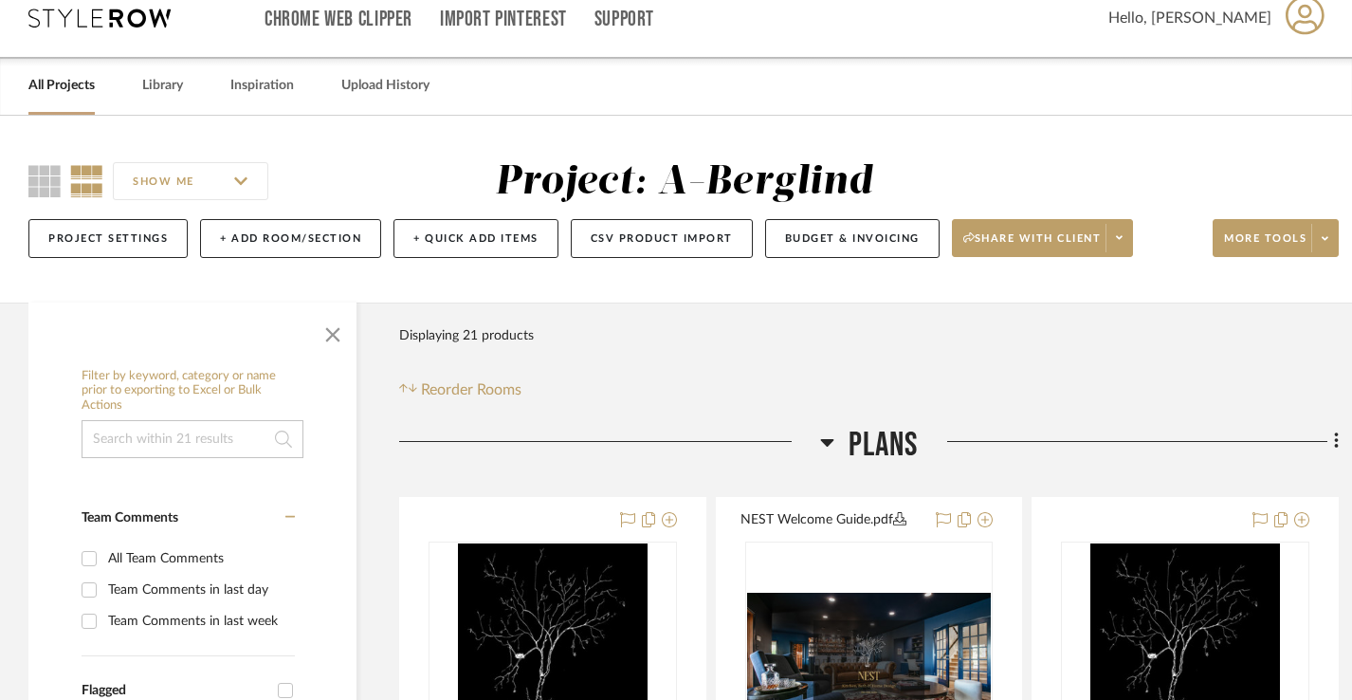
click at [502, 171] on div "Project: A-Berglind" at bounding box center [683, 182] width 377 height 40
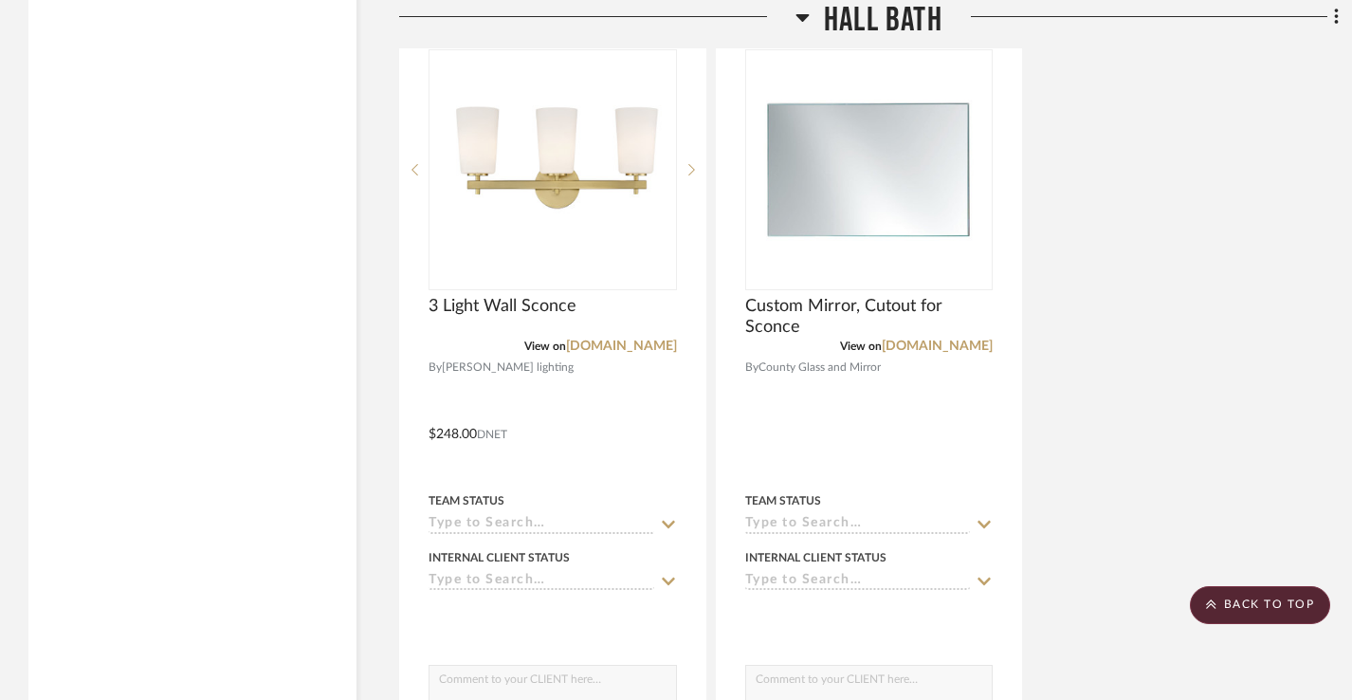
scroll to position [6980, 0]
